Goal: Information Seeking & Learning: Learn about a topic

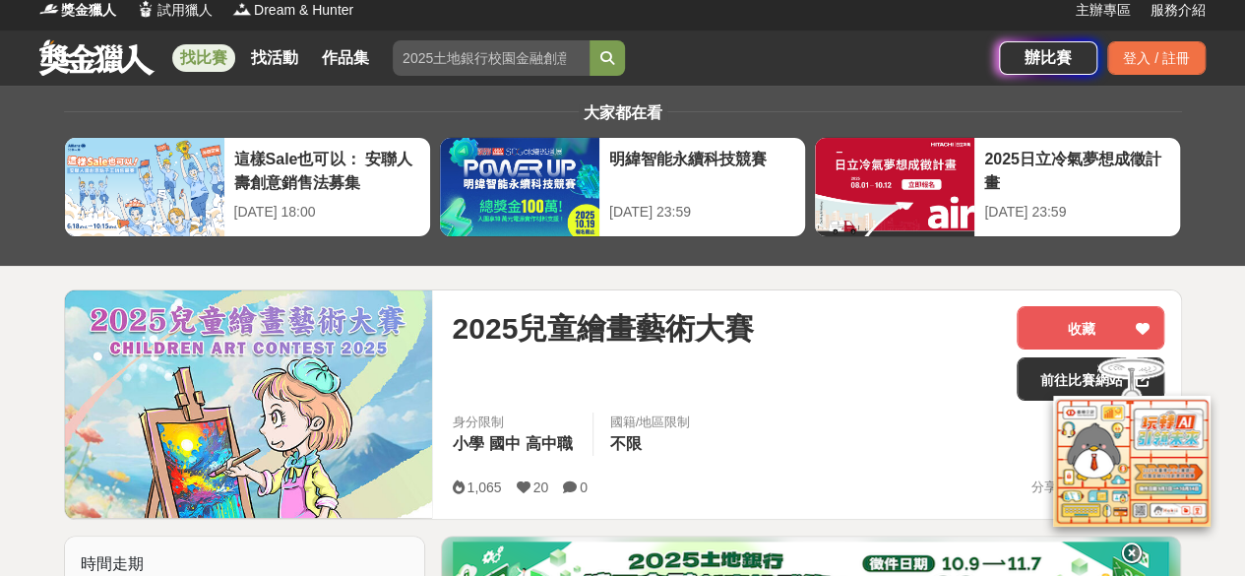
scroll to position [6, 0]
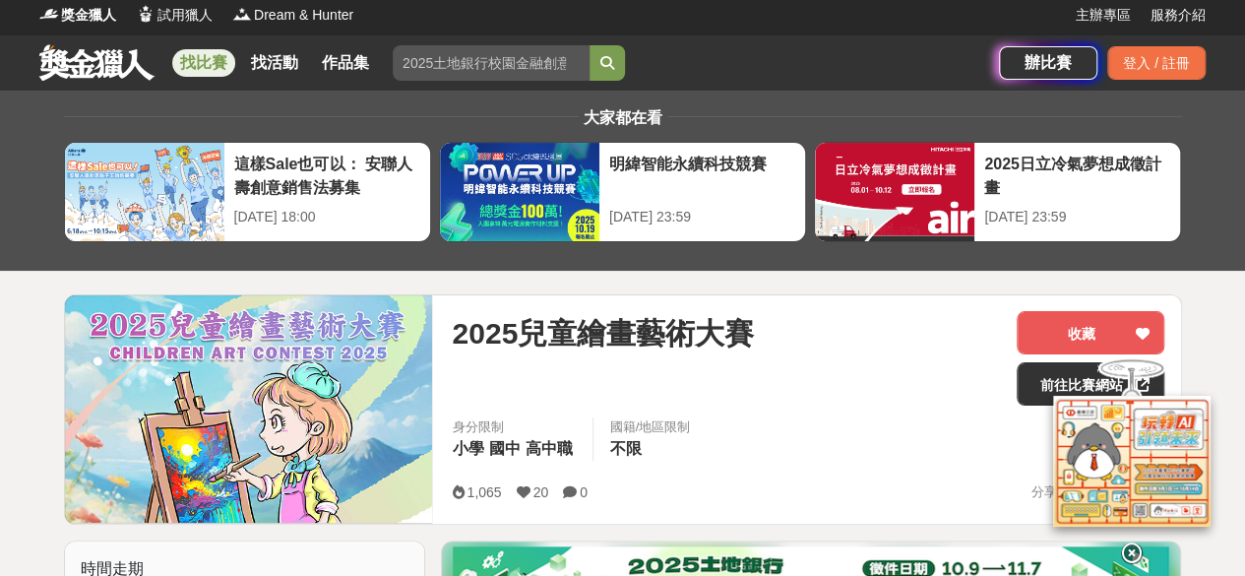
click at [195, 58] on link "找比賽" at bounding box center [203, 63] width 63 height 28
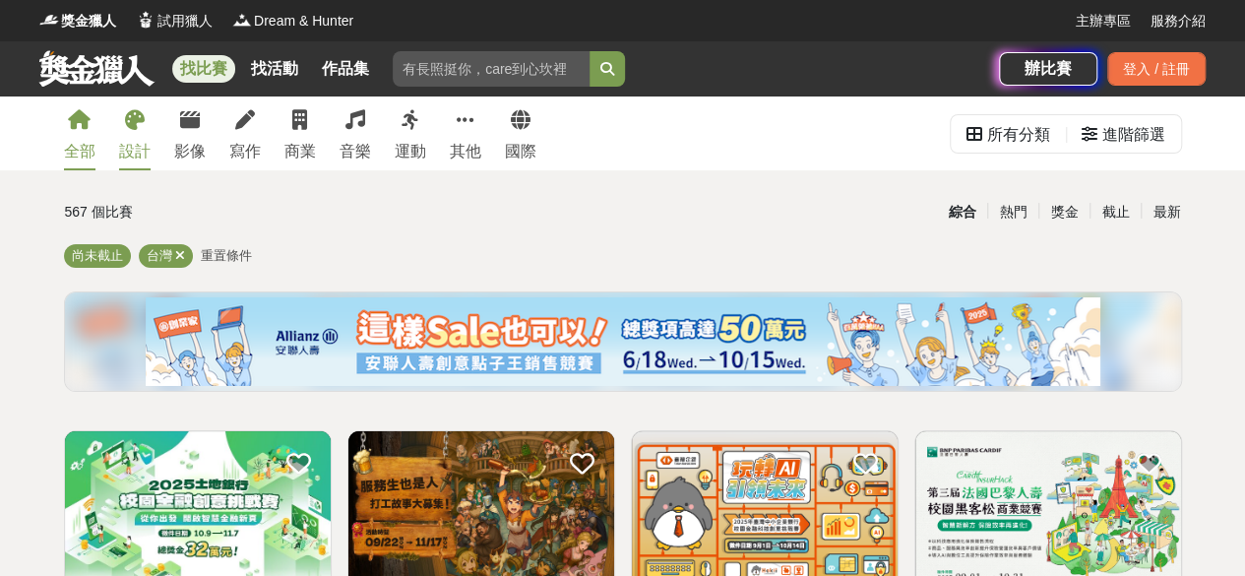
drag, startPoint x: 159, startPoint y: 133, endPoint x: 140, endPoint y: 137, distance: 20.1
click at [140, 137] on div "全部 設計 影像 寫作 商業 音樂 運動 其他 國際" at bounding box center [300, 133] width 496 height 74
click at [140, 137] on link "設計" at bounding box center [134, 133] width 31 height 74
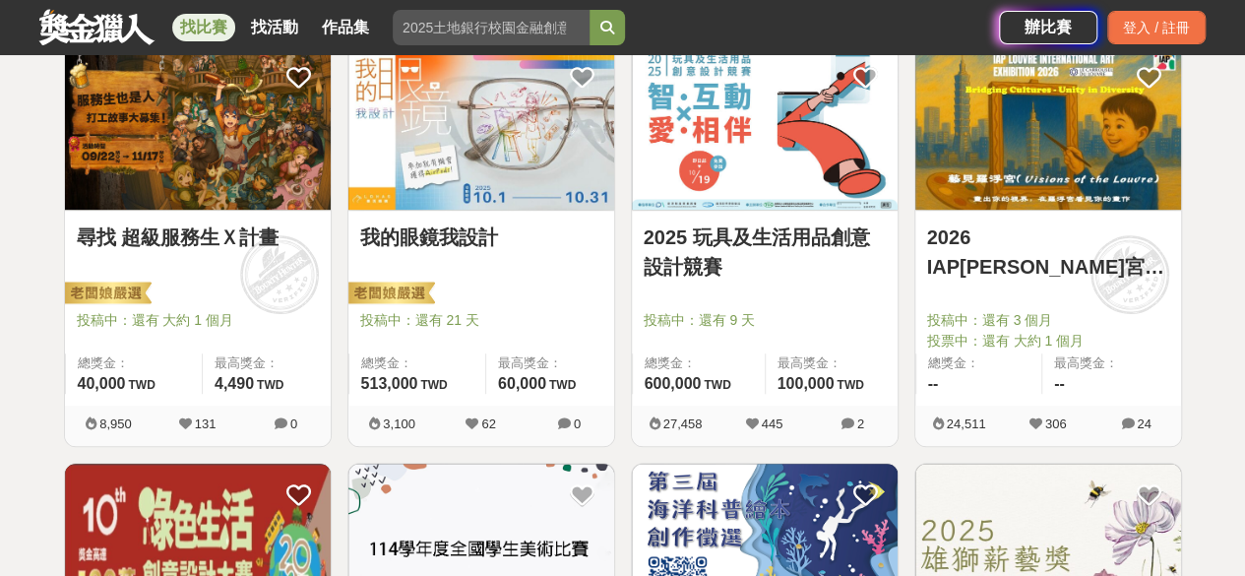
scroll to position [346, 0]
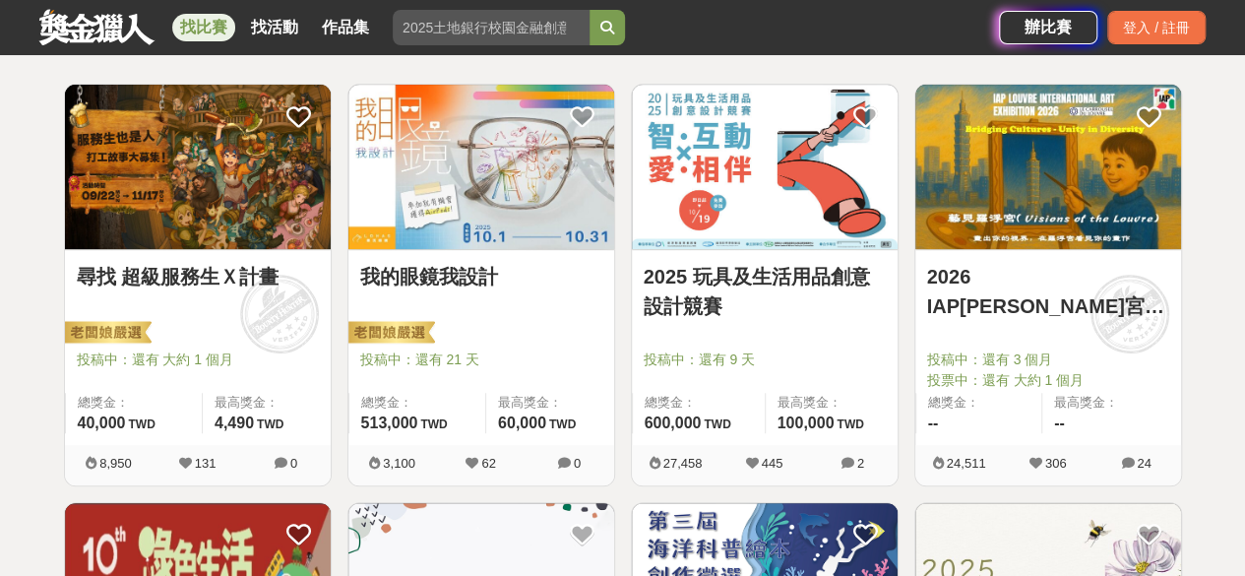
click at [413, 145] on img at bounding box center [481, 167] width 266 height 164
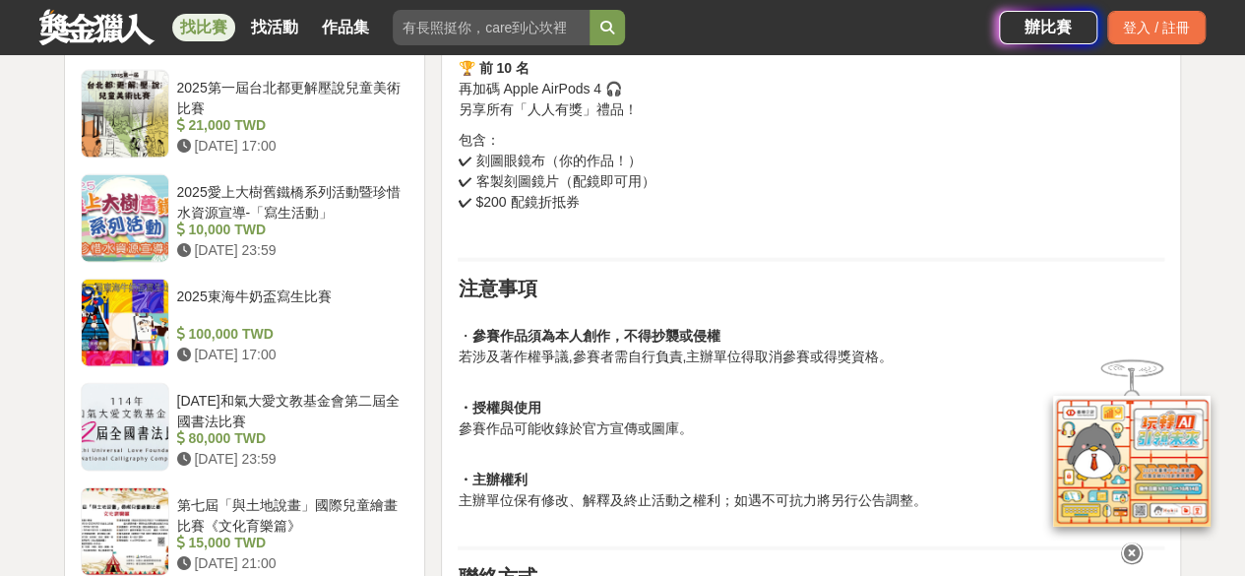
scroll to position [2166, 0]
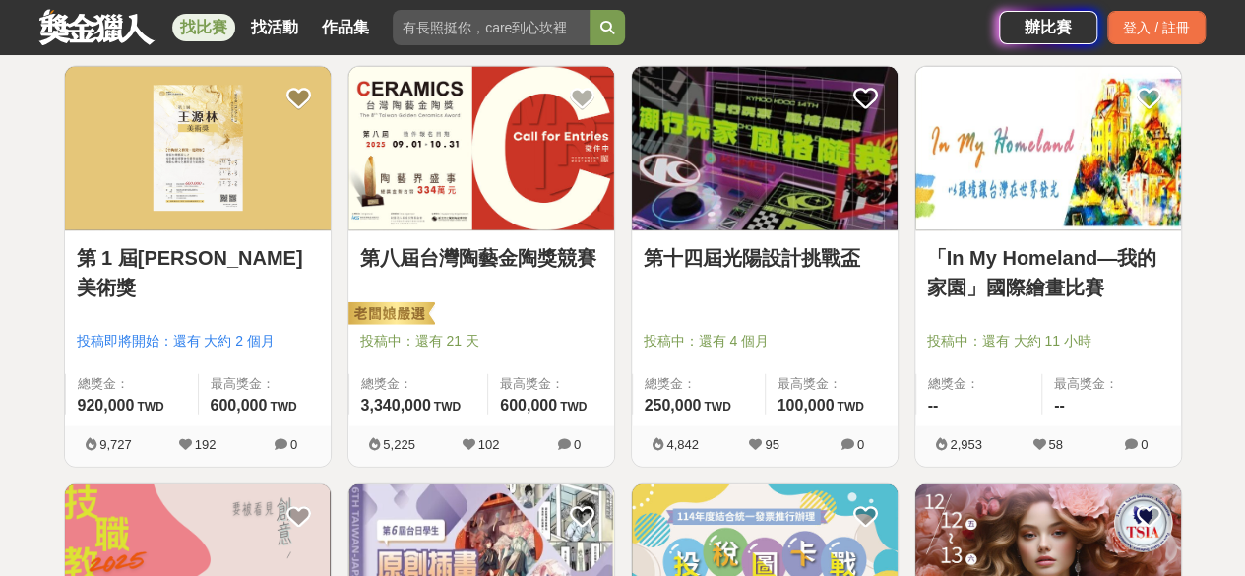
scroll to position [2101, 0]
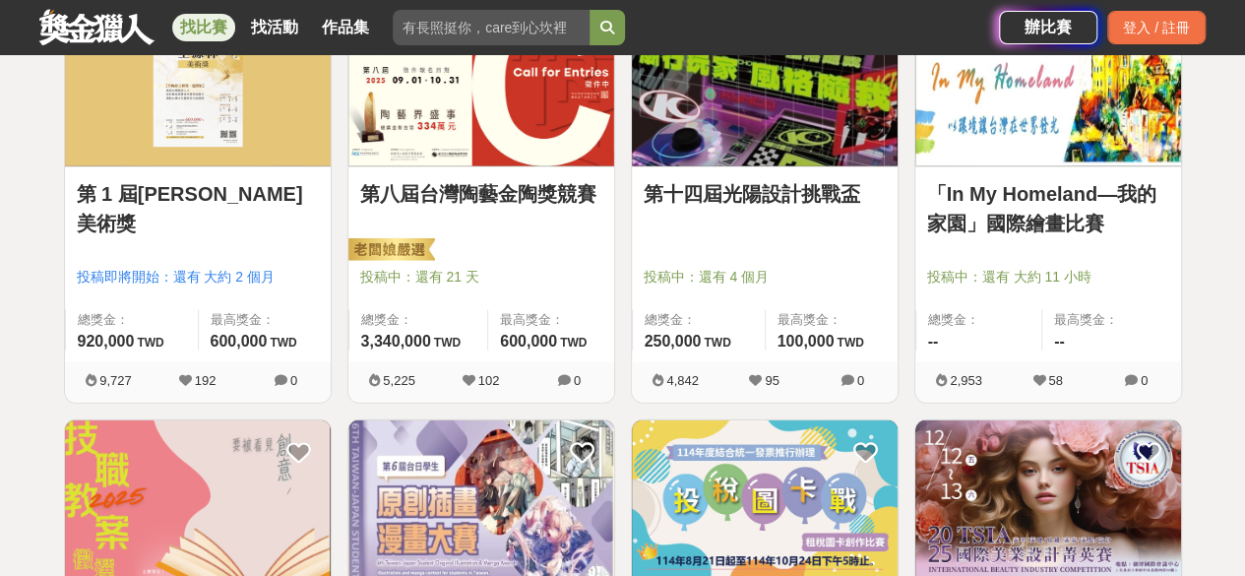
click at [1134, 349] on div "最高獎金： --" at bounding box center [1111, 330] width 140 height 40
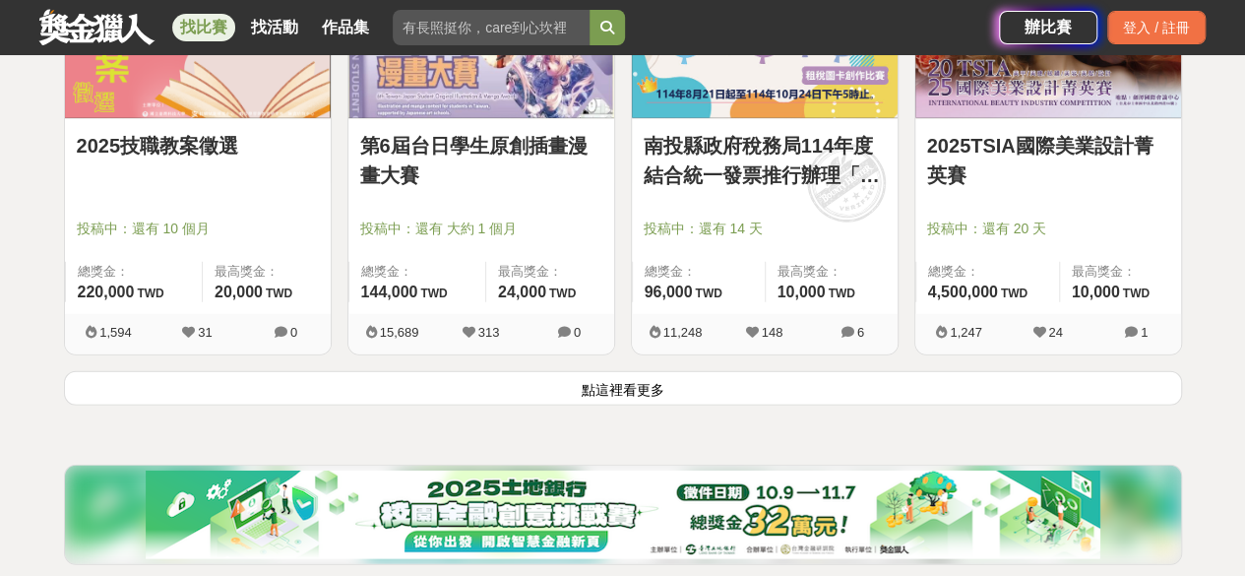
scroll to position [2597, 0]
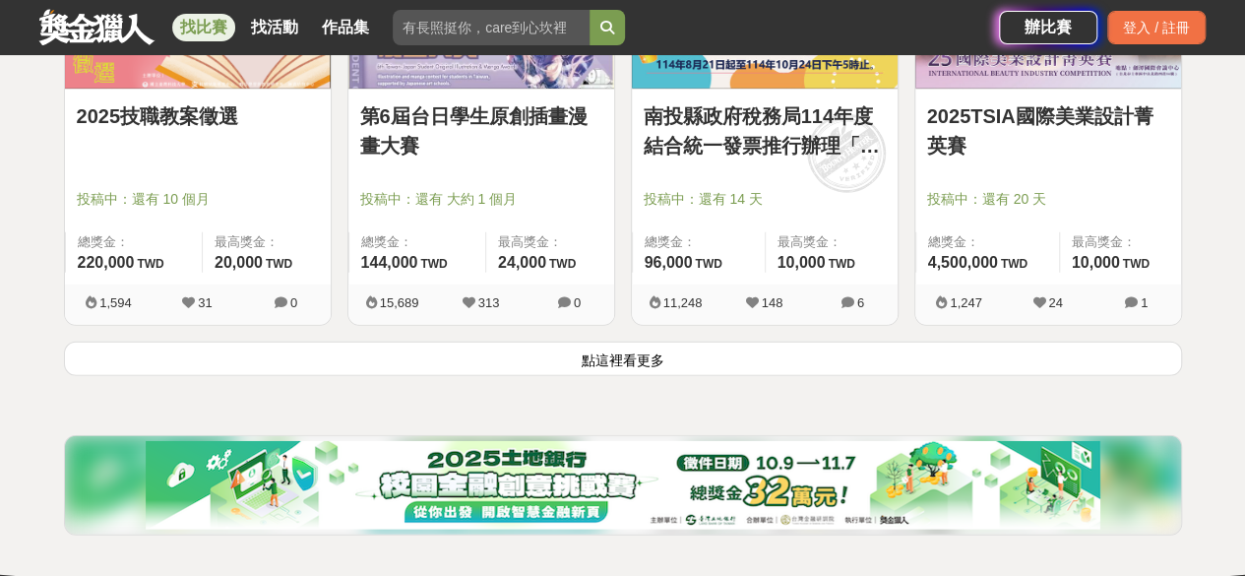
click at [814, 358] on button "點這裡看更多" at bounding box center [623, 359] width 1118 height 34
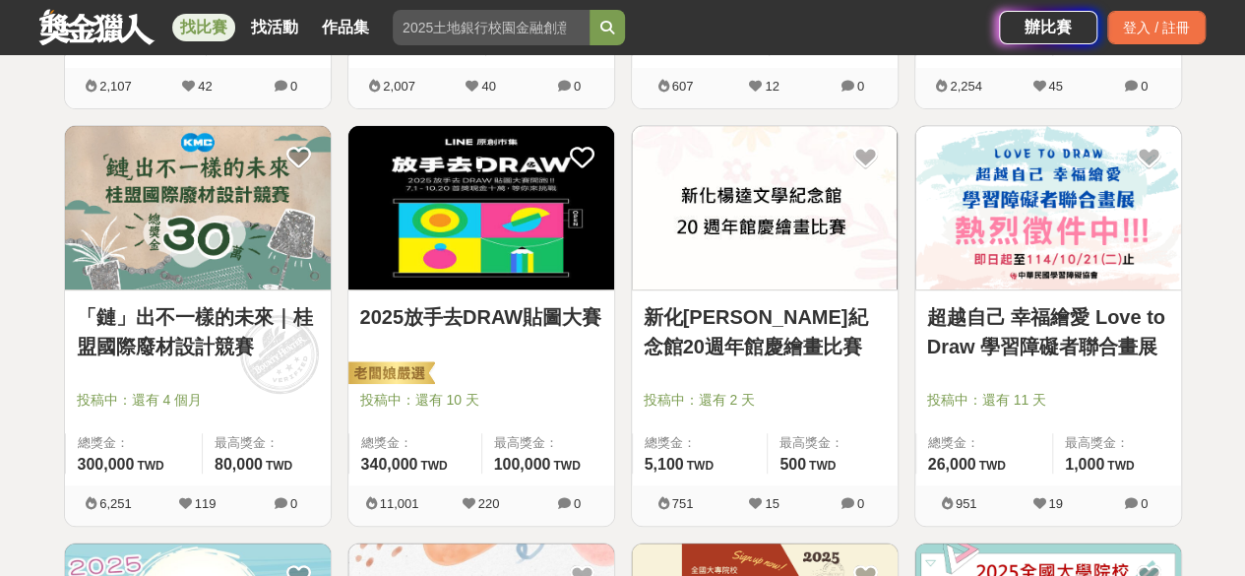
scroll to position [4219, 0]
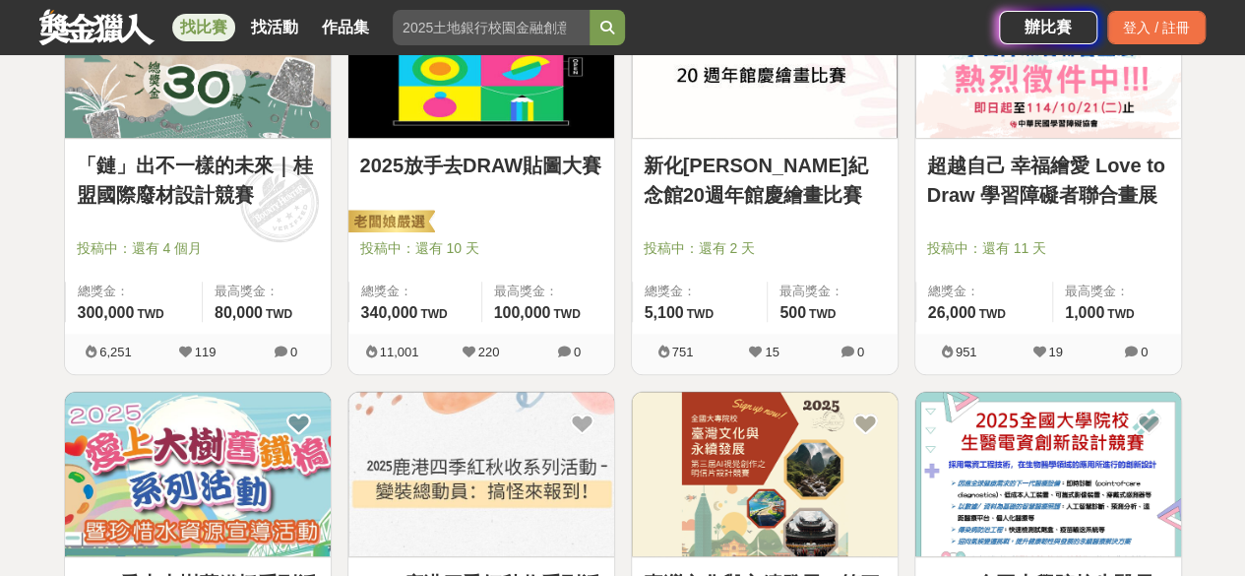
click at [1044, 159] on link "超越自己 幸福繪愛 Love to Draw 學習障礙者聯合畫展" at bounding box center [1048, 180] width 242 height 59
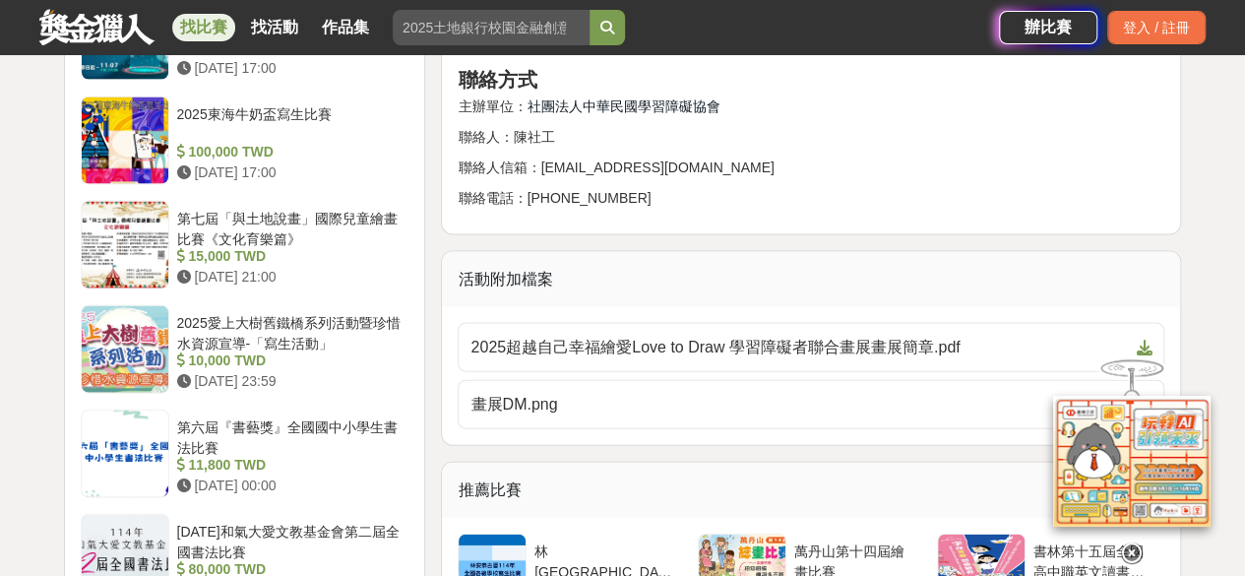
scroll to position [2002, 0]
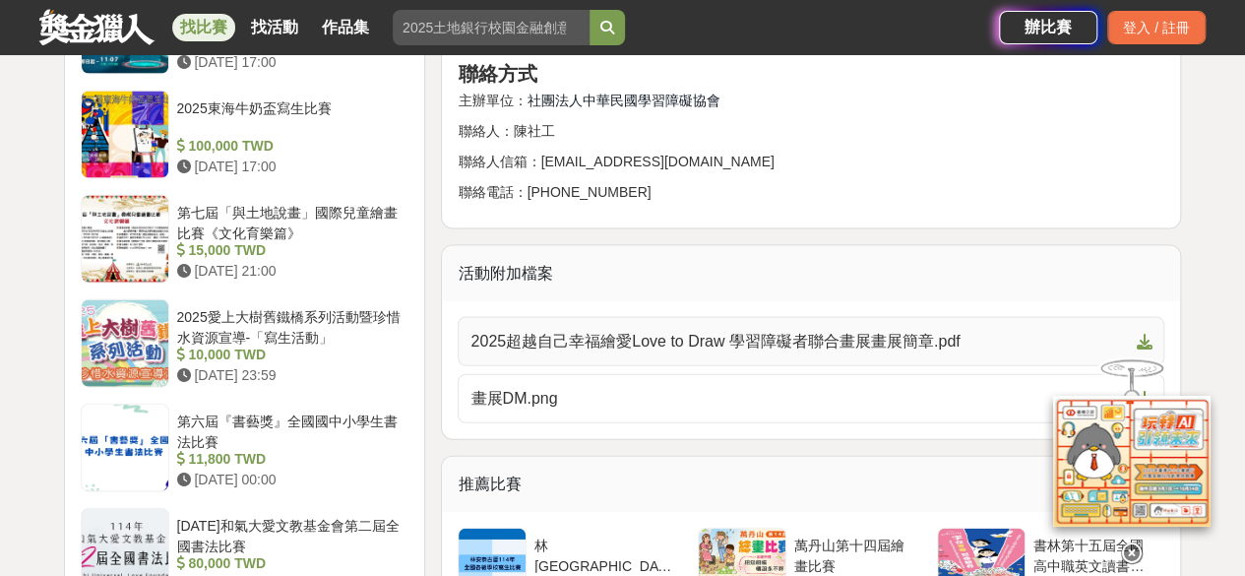
click at [906, 336] on span "2025超越自己幸福繪愛Love to Draw 學習障礙者聯合畫展畫展簡章.pdf" at bounding box center [800, 342] width 658 height 24
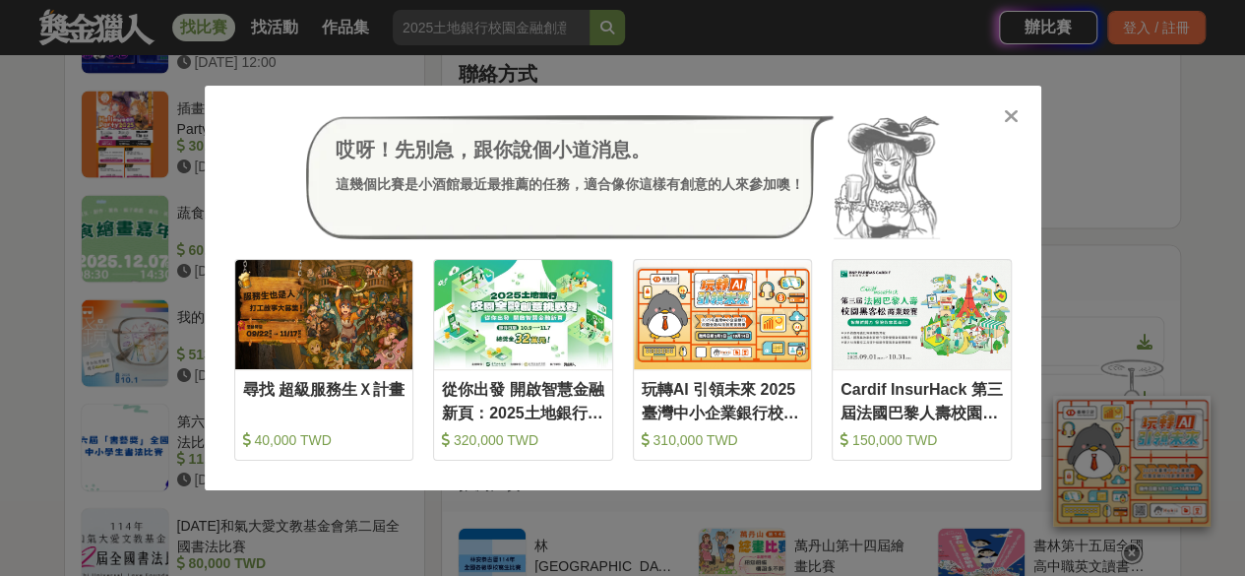
click at [1010, 125] on icon at bounding box center [1011, 116] width 15 height 20
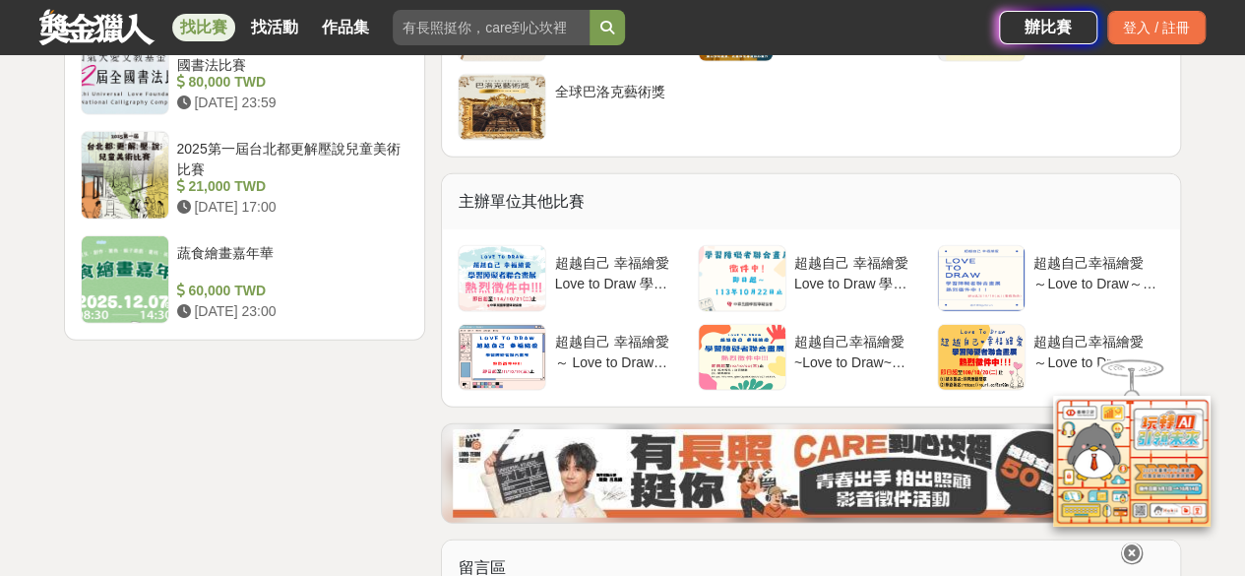
scroll to position [2693, 0]
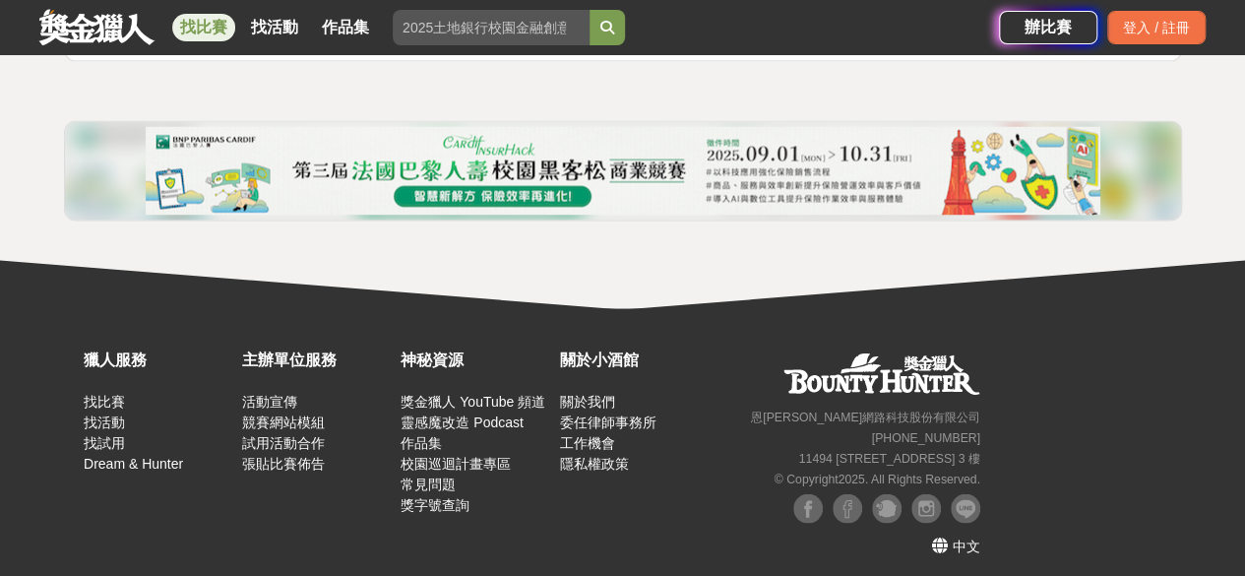
scroll to position [5219, 0]
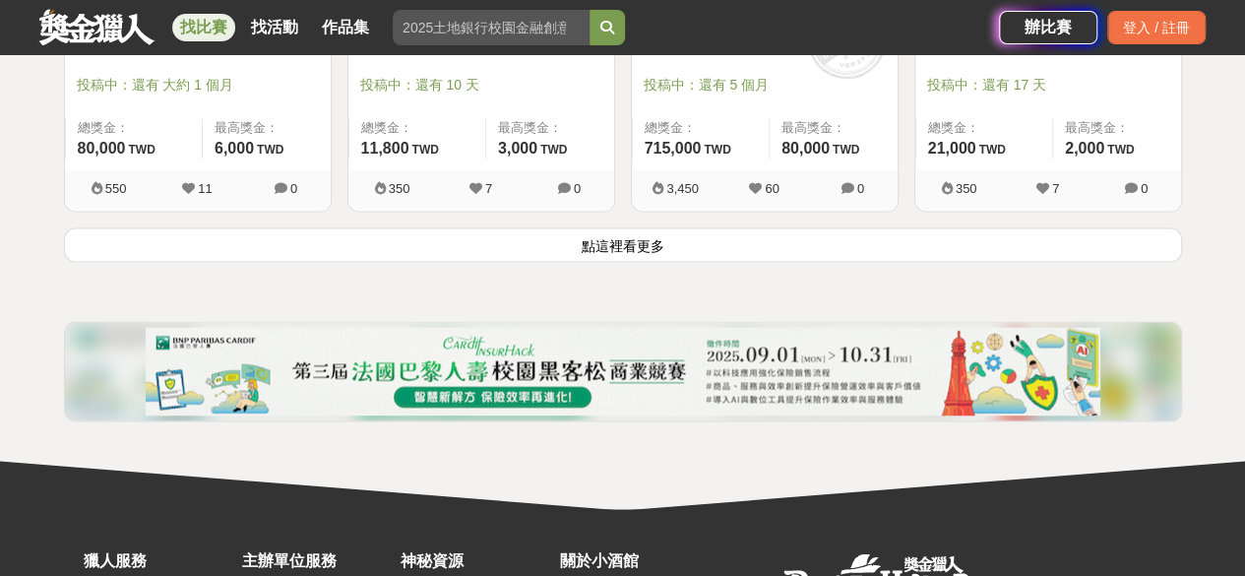
click at [958, 233] on button "點這裡看更多" at bounding box center [623, 244] width 1118 height 34
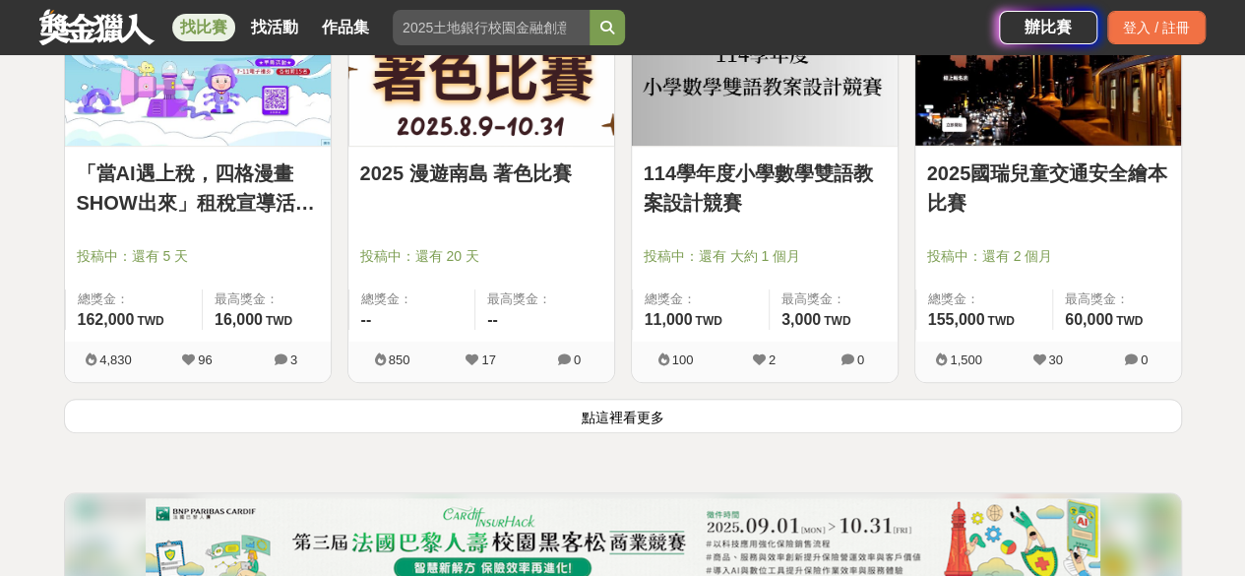
scroll to position [7559, 0]
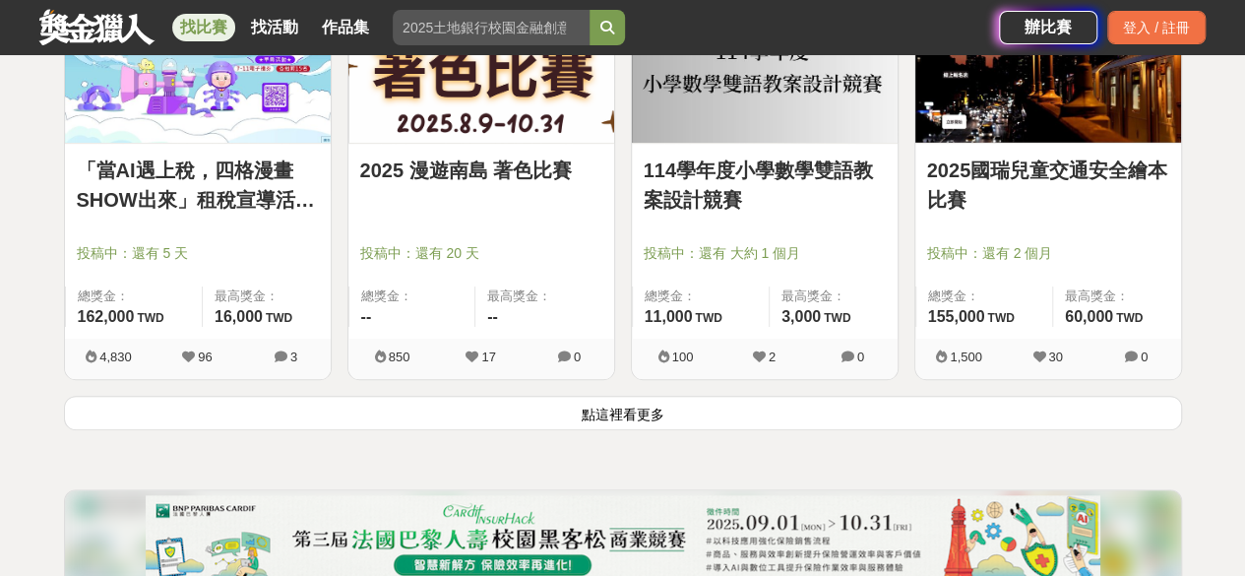
click at [1005, 397] on button "點這裡看更多" at bounding box center [623, 413] width 1118 height 34
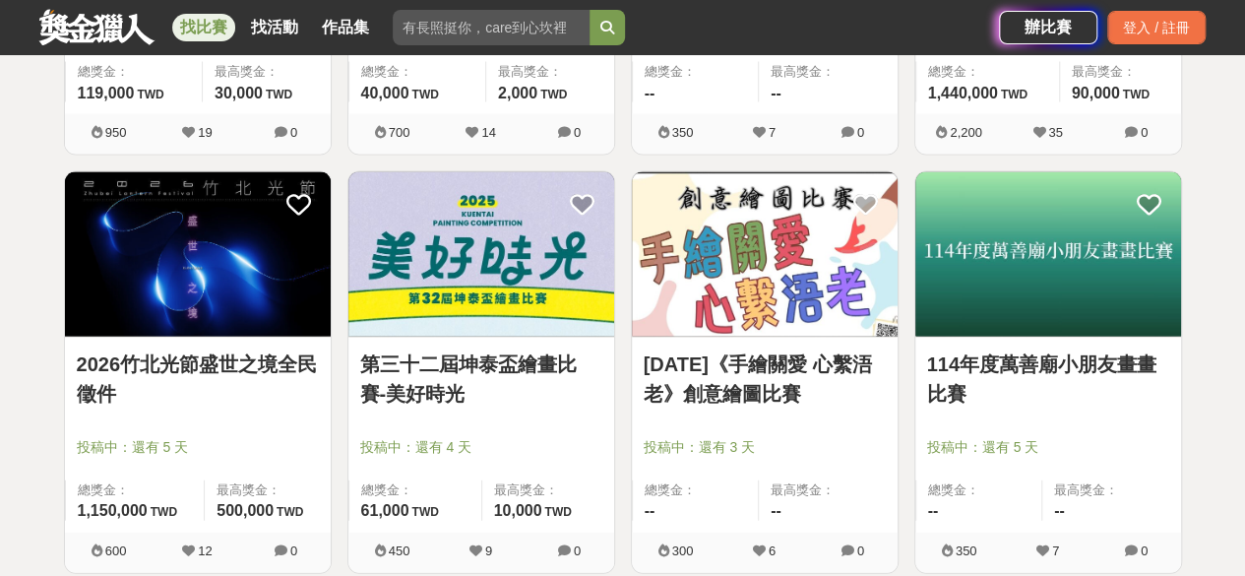
scroll to position [9606, 0]
